Goal: Use online tool/utility: Utilize a website feature to perform a specific function

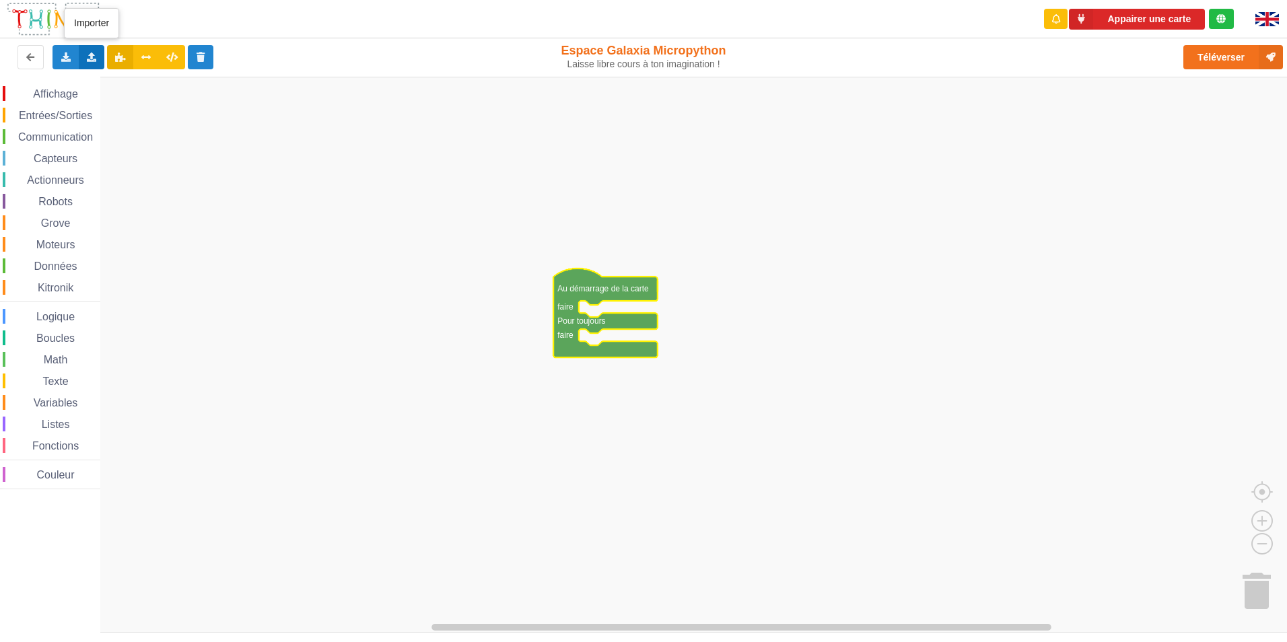
click at [94, 47] on div "Importer un assemblage de blocs Importer du code Python" at bounding box center [92, 57] width 26 height 24
click at [144, 83] on span "Importer un assemblage de blocs" at bounding box center [185, 82] width 139 height 11
click at [39, 134] on span "Communication" at bounding box center [55, 136] width 79 height 11
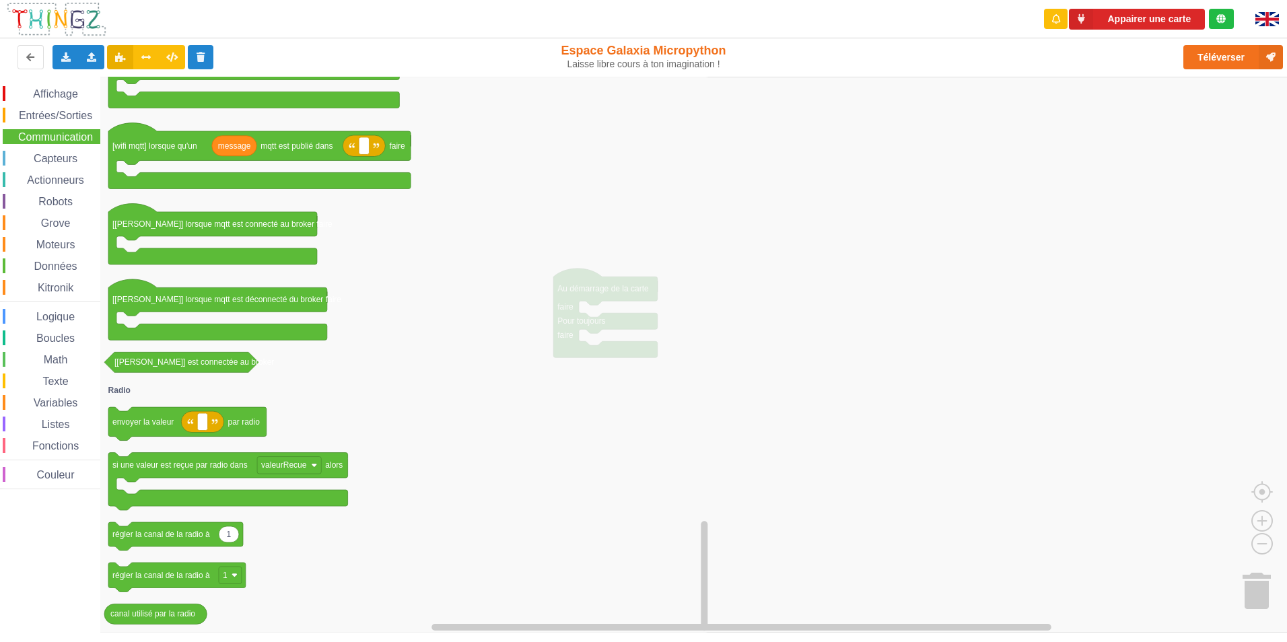
click at [352, 521] on icon "connexion au point d'accès SSID avec le mot de passe avec l'adresse IP connexio…" at bounding box center [405, 355] width 611 height 556
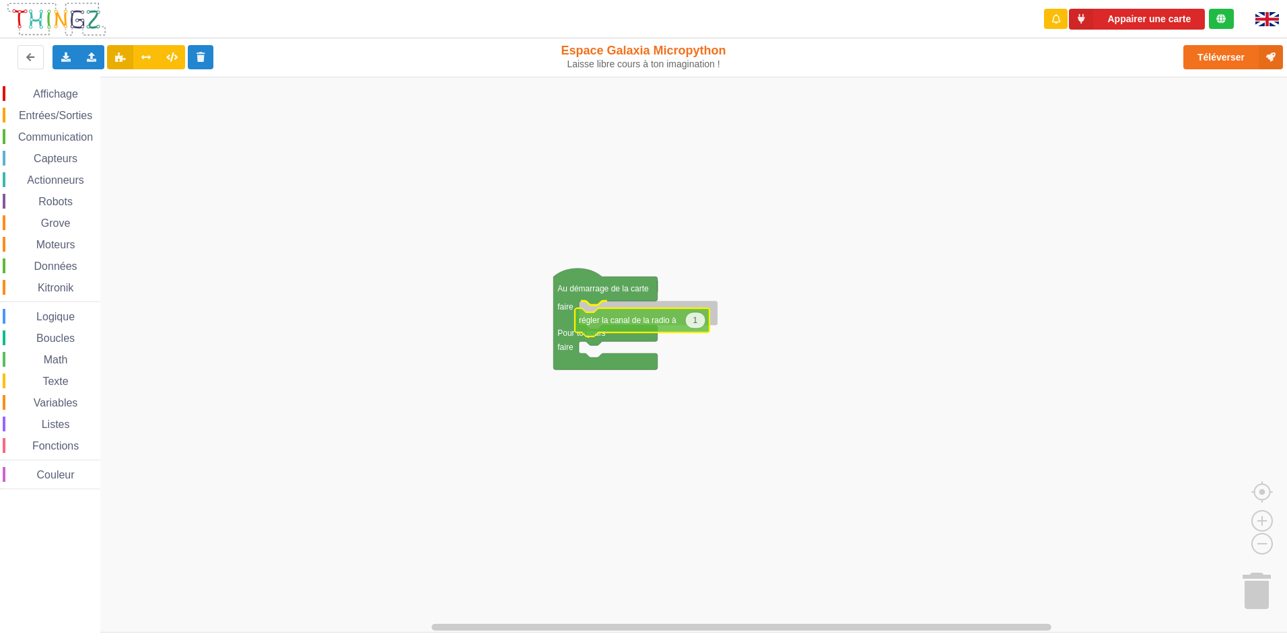
click at [594, 323] on div "Affichage Entrées/Sorties Communication Capteurs Actionneurs Robots Grove Moteu…" at bounding box center [648, 355] width 1297 height 556
click at [700, 312] on text "1" at bounding box center [700, 312] width 5 height 9
type input "6"
click at [787, 300] on rect "Espace de travail de Blocky" at bounding box center [648, 355] width 1297 height 556
click at [50, 135] on span "Communication" at bounding box center [55, 136] width 79 height 11
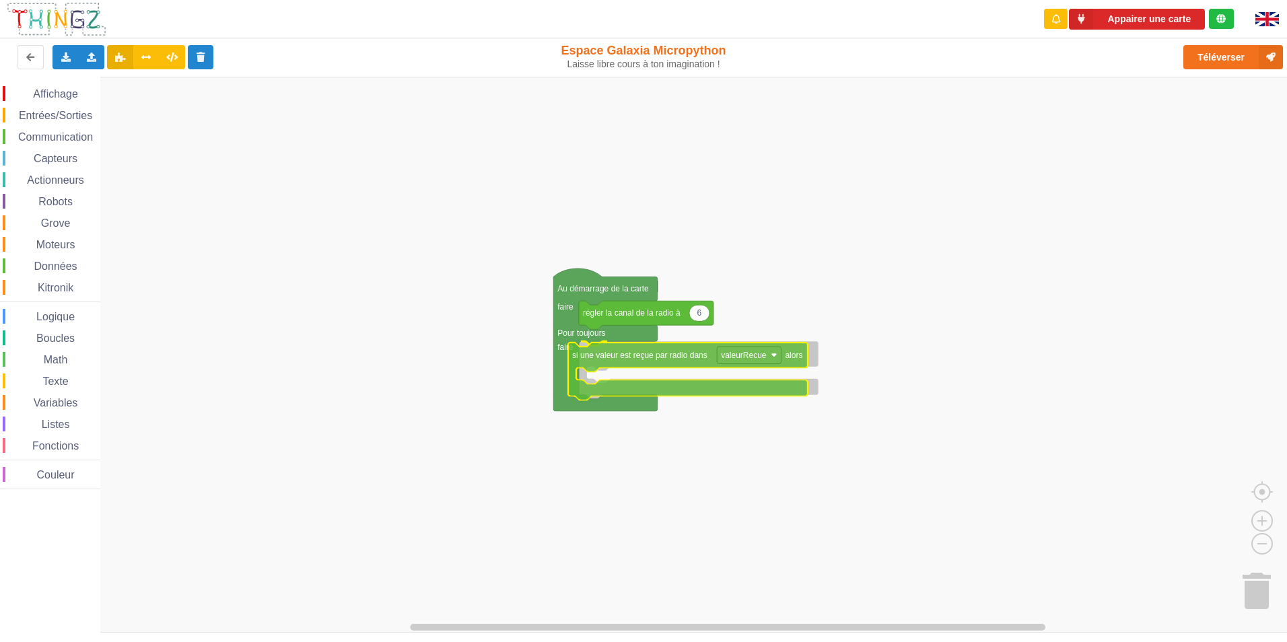
click at [634, 364] on div "Affichage Entrées/Sorties Communication Capteurs Actionneurs Robots Grove Moteu…" at bounding box center [648, 355] width 1297 height 556
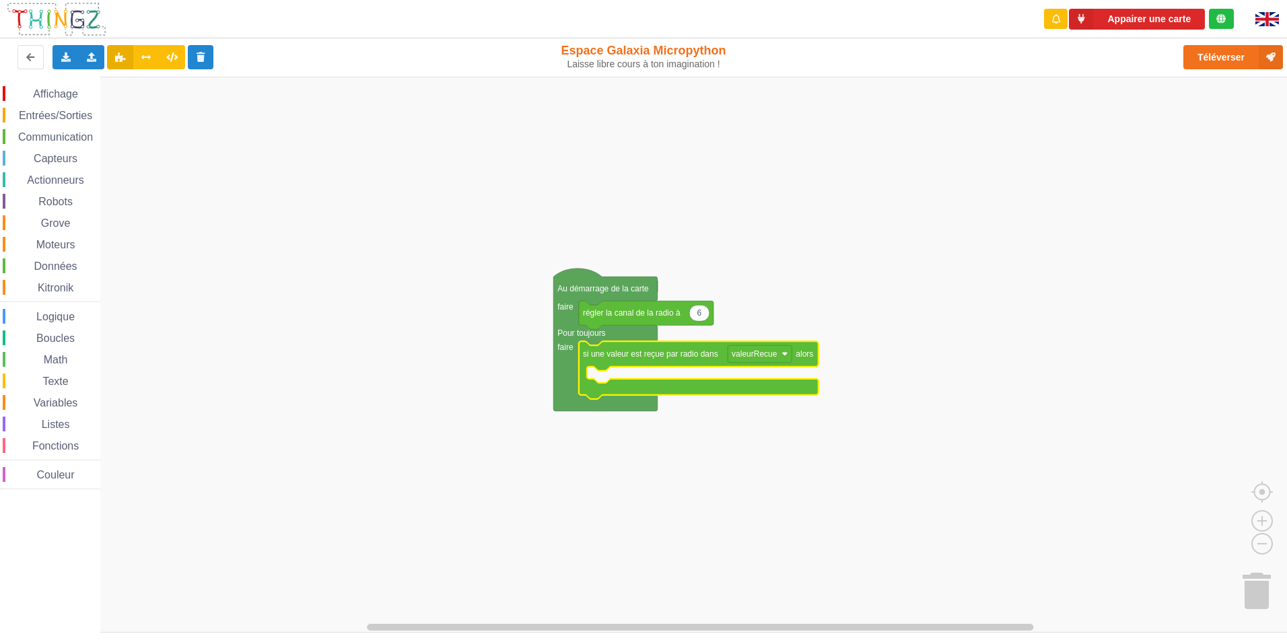
click at [51, 90] on span "Affichage" at bounding box center [55, 93] width 48 height 11
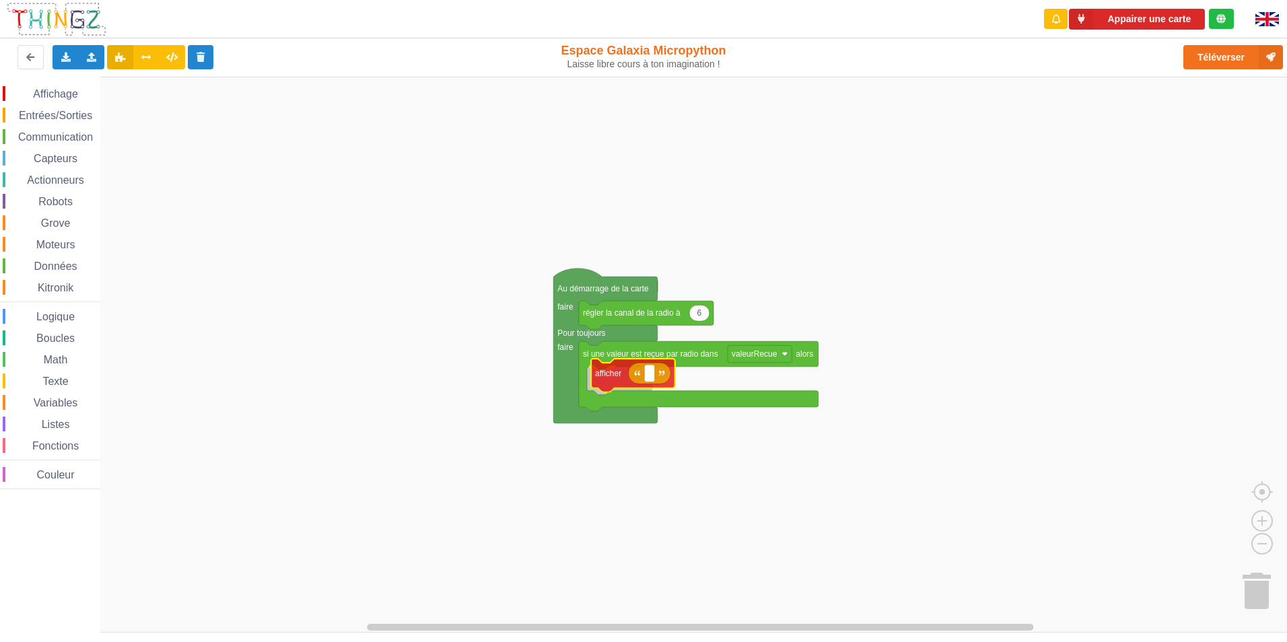
click at [605, 376] on div "Affichage Entrées/Sorties Communication Capteurs Actionneurs Robots Grove Moteu…" at bounding box center [648, 355] width 1297 height 556
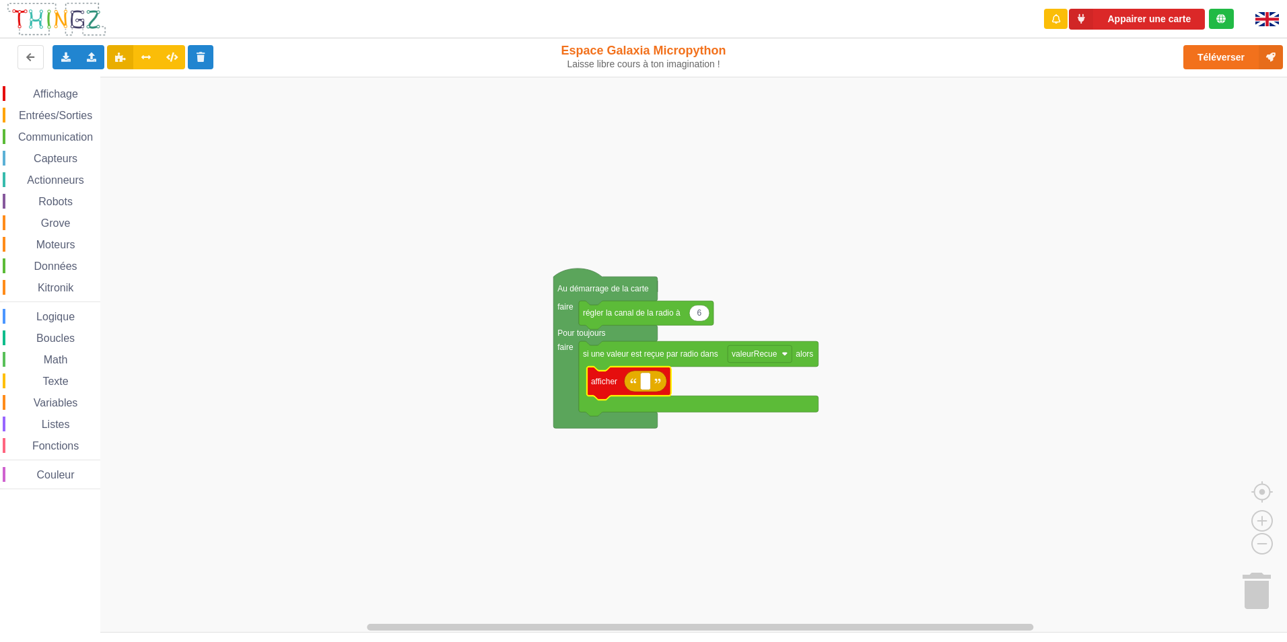
click at [42, 220] on span "Grove" at bounding box center [56, 222] width 34 height 11
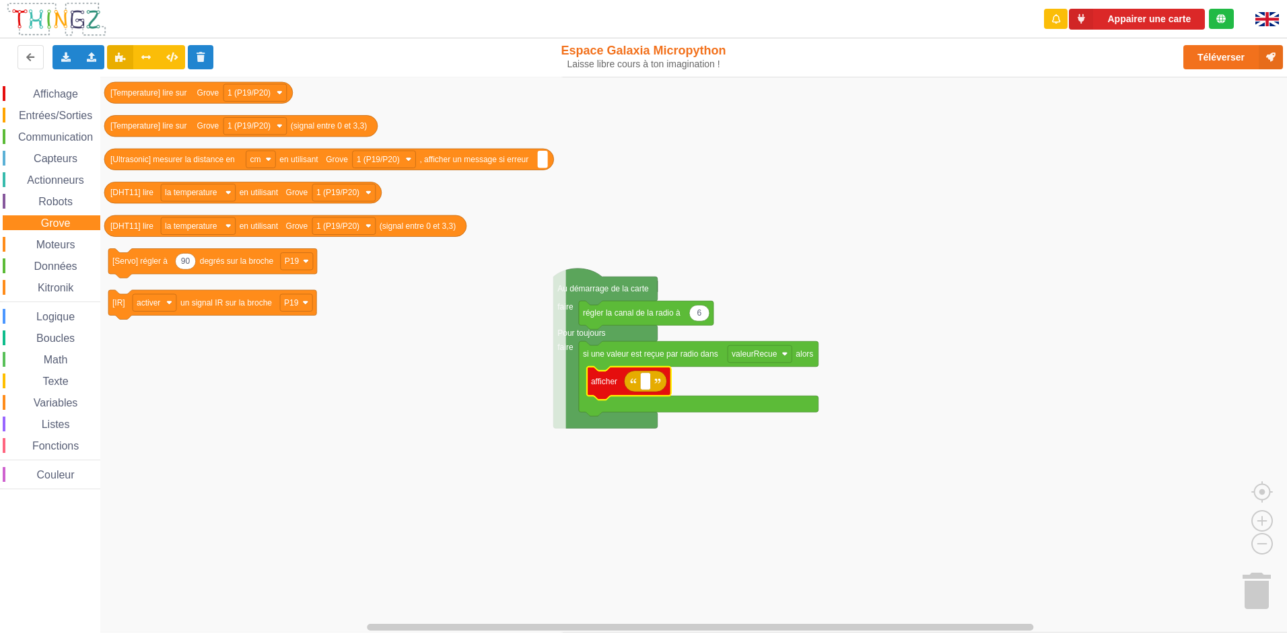
click at [40, 243] on span "Moteurs" at bounding box center [55, 244] width 43 height 11
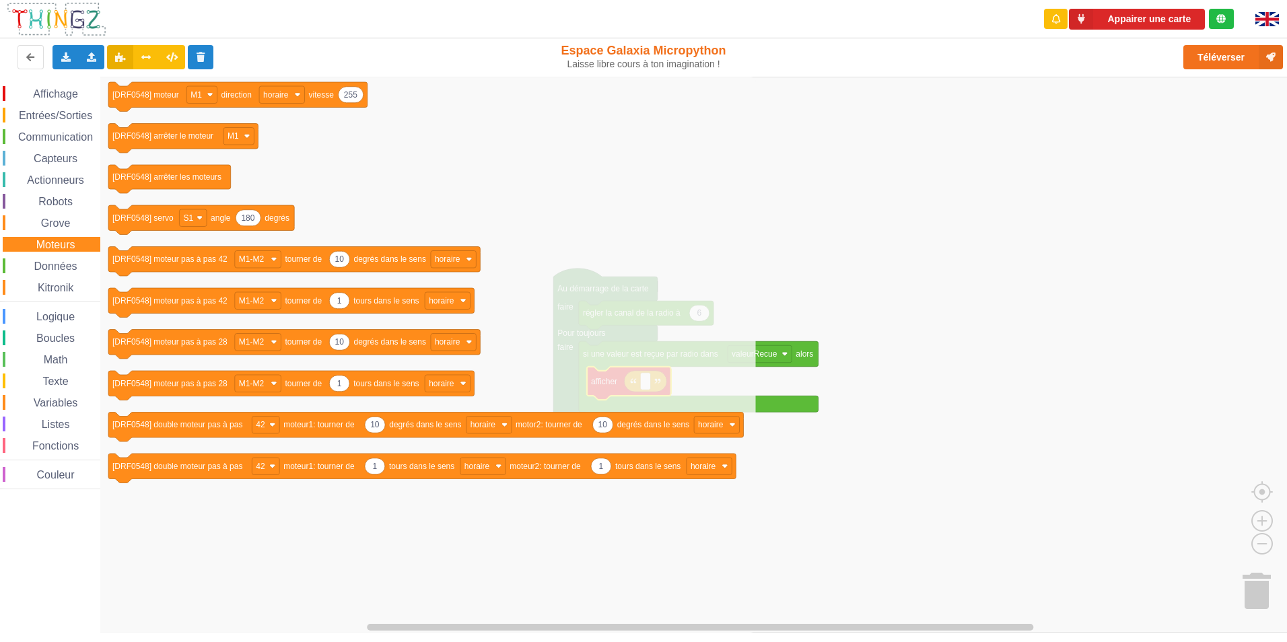
click at [39, 384] on span "Espace de travail de Blocky" at bounding box center [35, 381] width 11 height 11
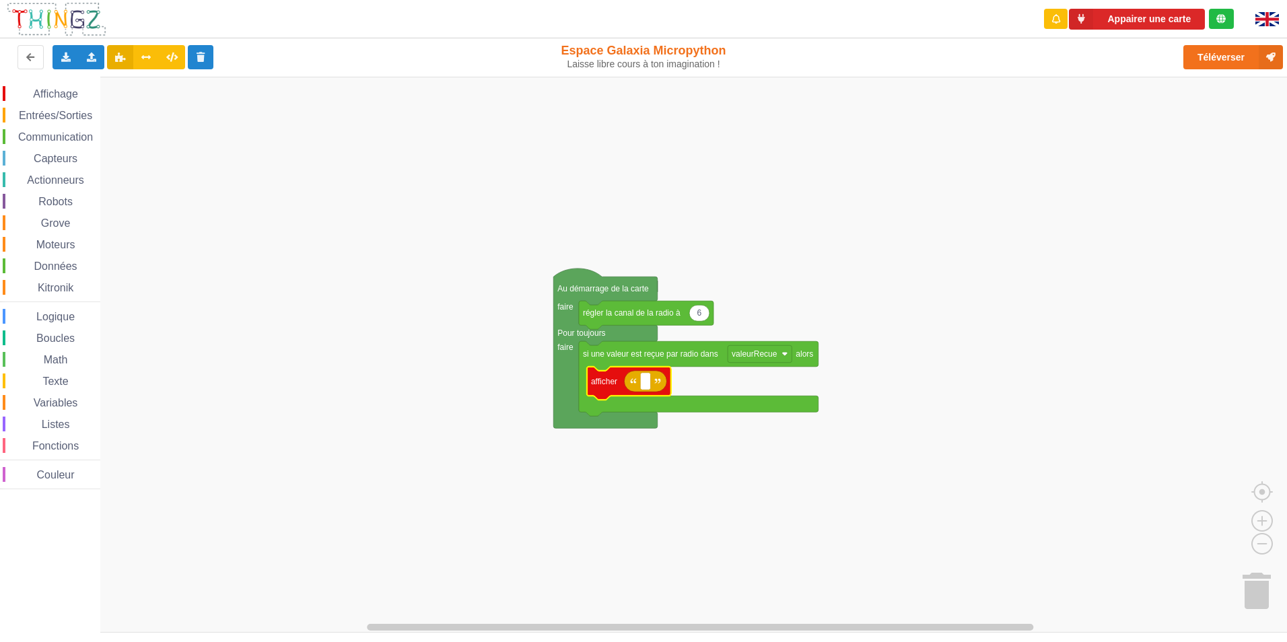
click at [605, 386] on text "afficher" at bounding box center [604, 380] width 26 height 9
click at [33, 94] on span "Affichage" at bounding box center [55, 93] width 48 height 11
click at [647, 386] on rect "Espace de travail de Blocky" at bounding box center [645, 382] width 10 height 18
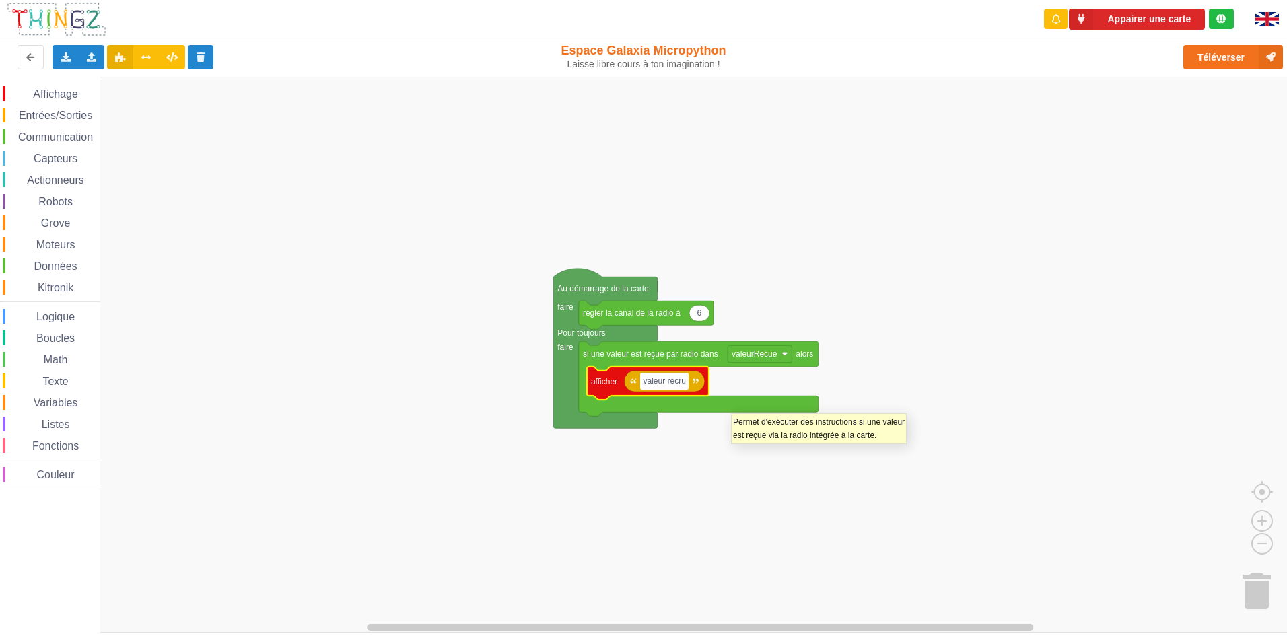
type input "valeur recrue"
click at [688, 562] on rect "Espace de travail de Blocky" at bounding box center [648, 355] width 1297 height 556
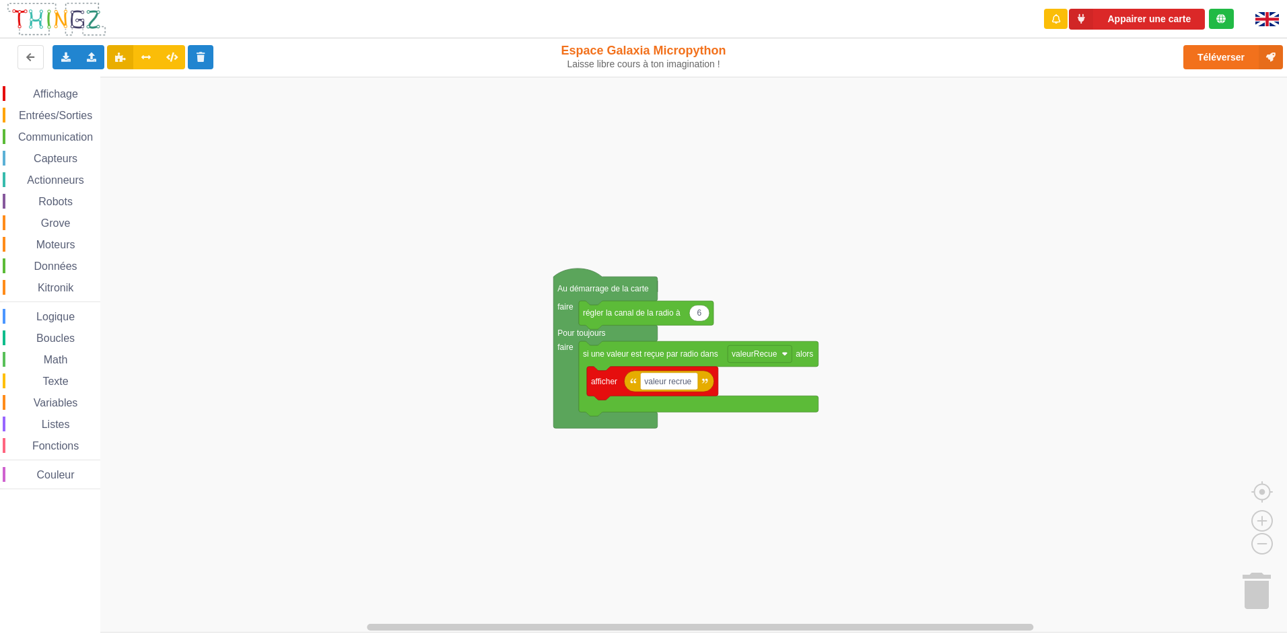
click at [37, 118] on span "Entrées/Sorties" at bounding box center [55, 115] width 77 height 11
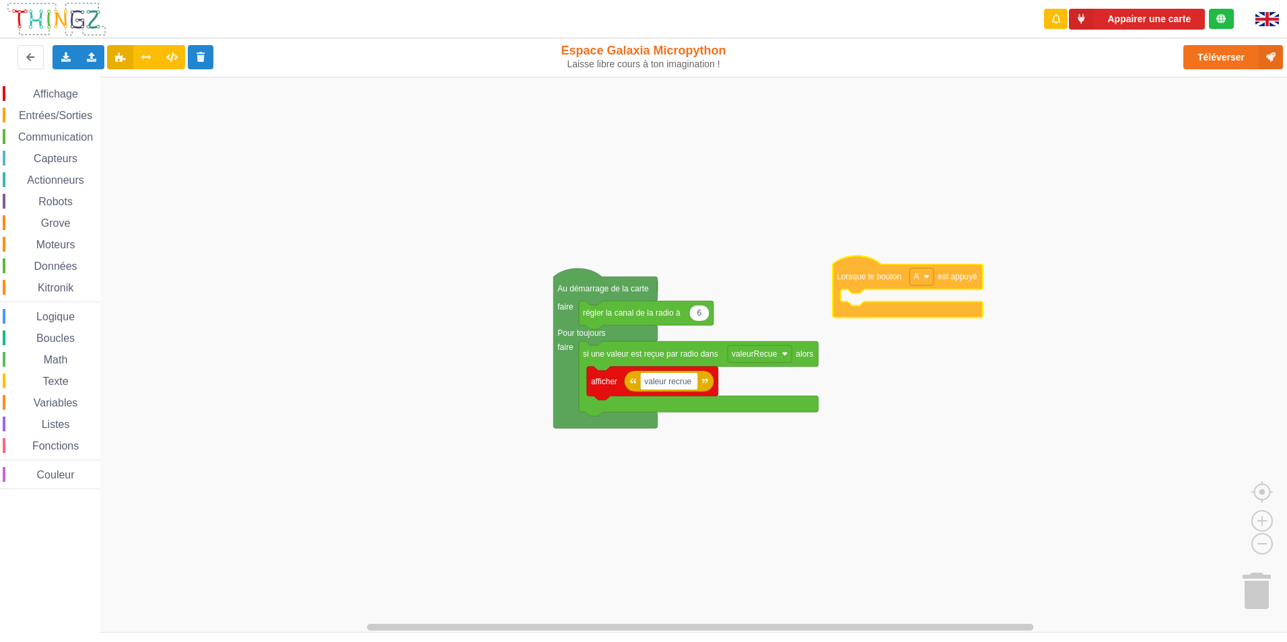
click at [863, 281] on div "Affichage Entrées/Sorties Communication Capteurs Actionneurs Robots Grove Moteu…" at bounding box center [648, 355] width 1297 height 556
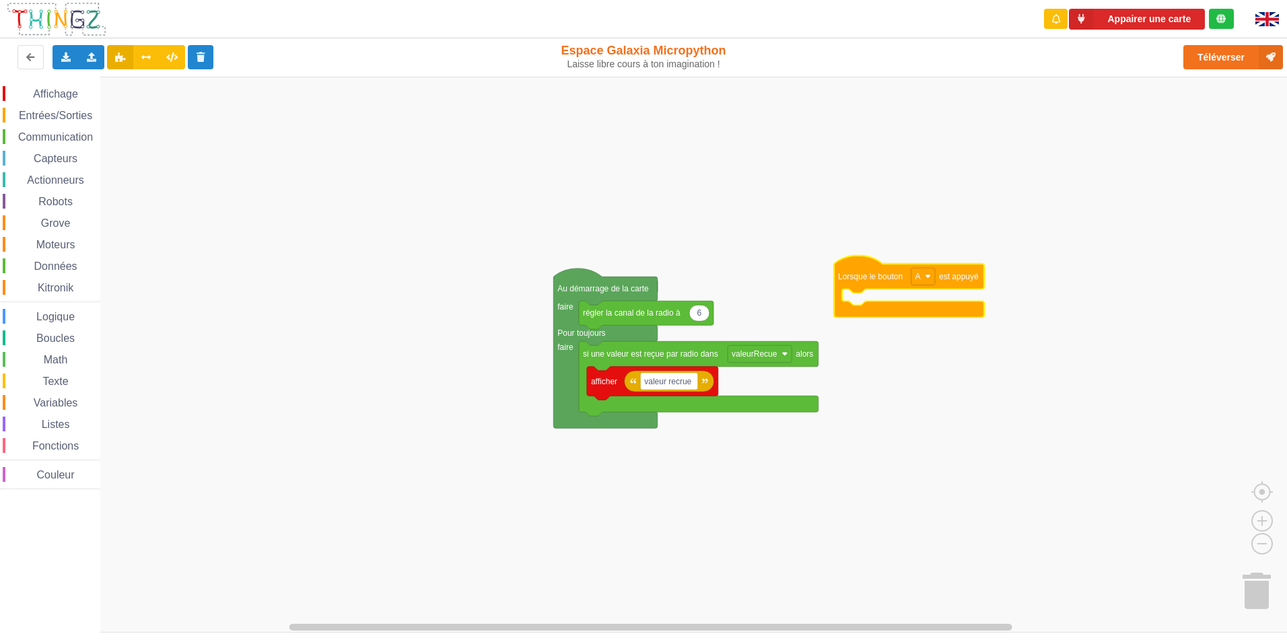
click at [51, 127] on div "Affichage Entrées/Sorties Communication Capteurs Actionneurs Robots Grove Moteu…" at bounding box center [50, 287] width 100 height 403
click at [58, 136] on span "Communication" at bounding box center [55, 136] width 79 height 11
click at [868, 308] on div "Affichage Entrées/Sorties Communication Capteurs Actionneurs Robots Grove Moteu…" at bounding box center [648, 355] width 1297 height 556
